Goal: Task Accomplishment & Management: Use online tool/utility

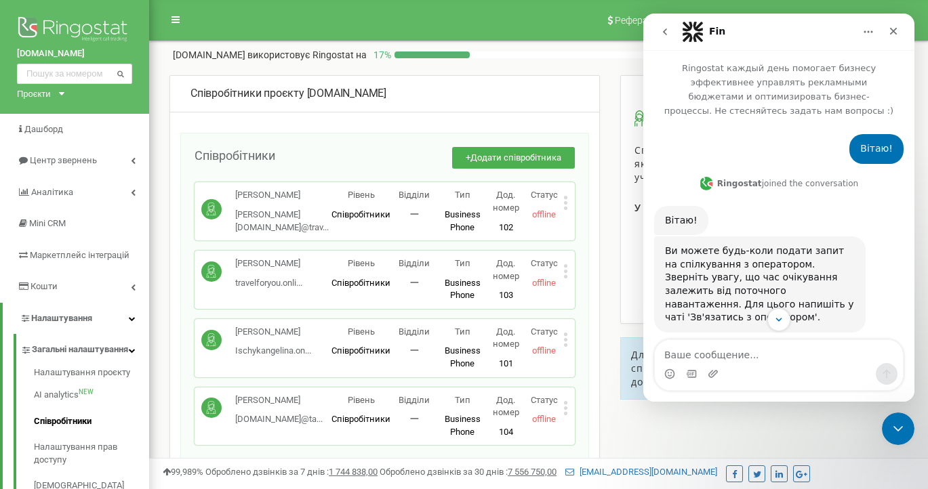
scroll to position [1119, 0]
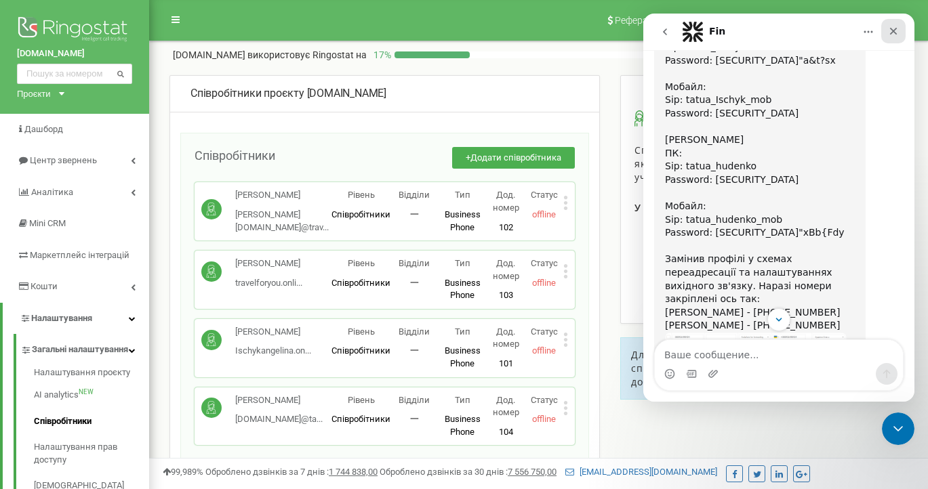
click at [894, 28] on icon "Закрыть" at bounding box center [893, 31] width 11 height 11
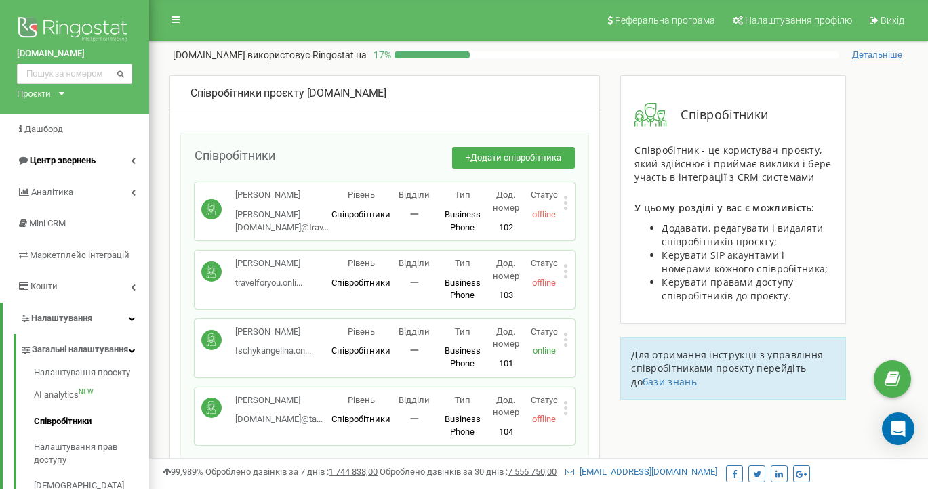
click at [87, 161] on span "Центр звернень" at bounding box center [63, 160] width 66 height 10
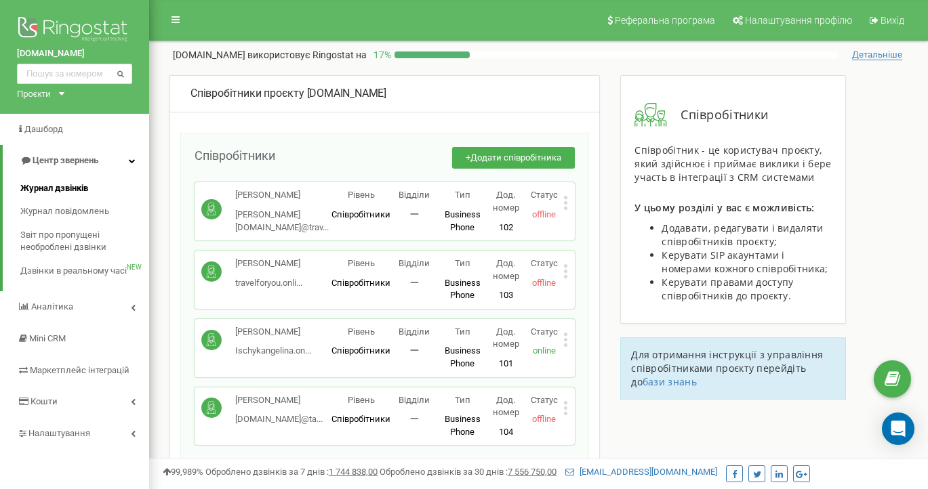
click at [65, 186] on span "Журнал дзвінків" at bounding box center [54, 188] width 68 height 13
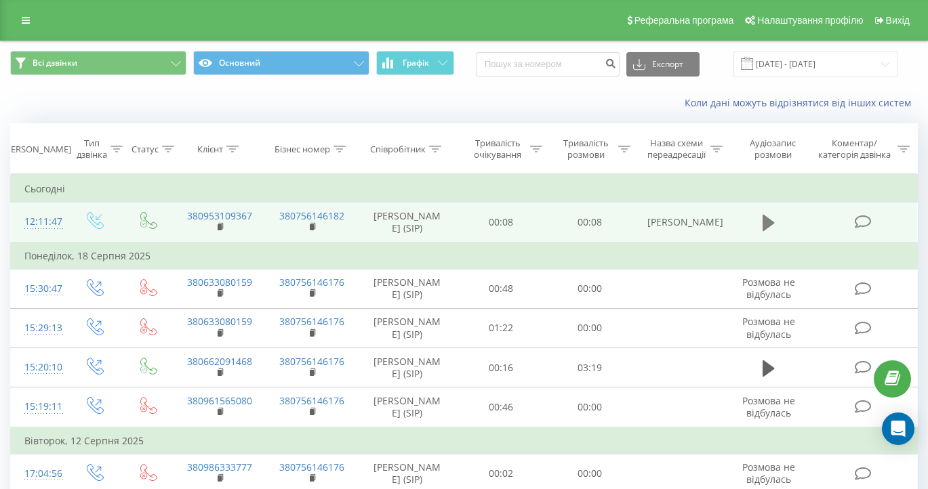
click at [770, 231] on icon at bounding box center [768, 223] width 12 height 16
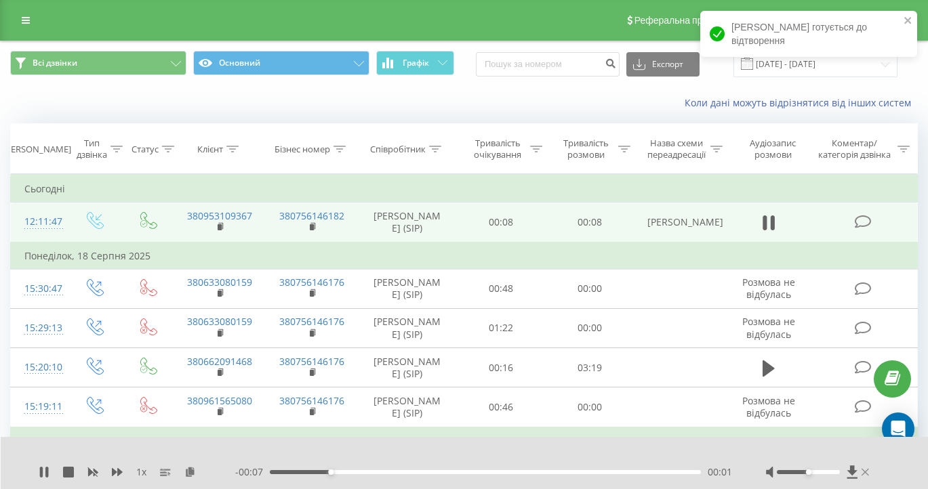
click at [865, 476] on icon at bounding box center [864, 472] width 7 height 11
